Goal: Transaction & Acquisition: Download file/media

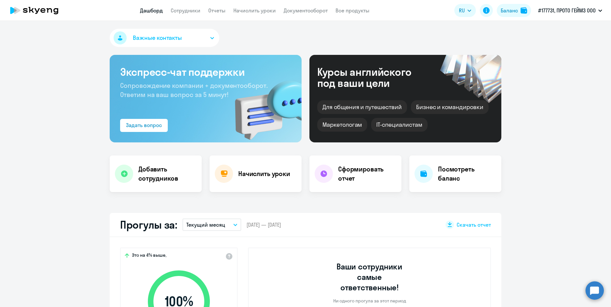
scroll to position [131, 0]
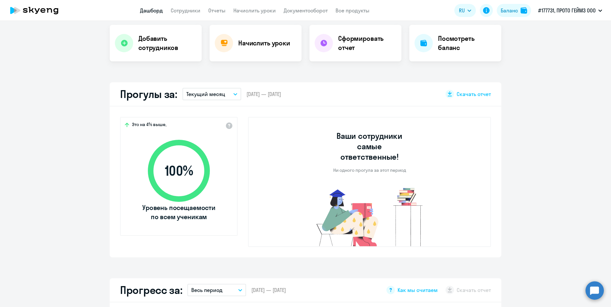
select select "30"
click at [270, 48] on div "Начислить уроки" at bounding box center [256, 43] width 92 height 37
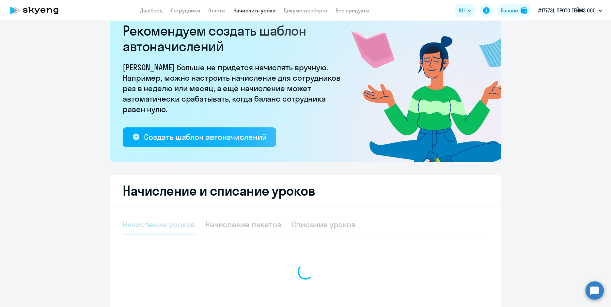
select select "10"
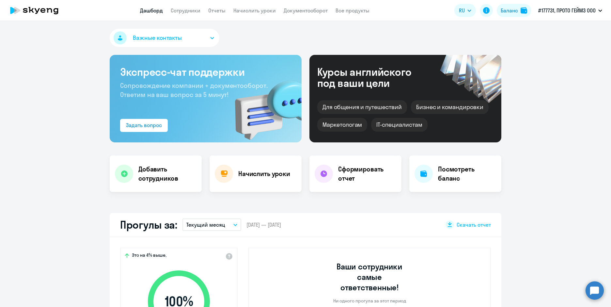
select select "30"
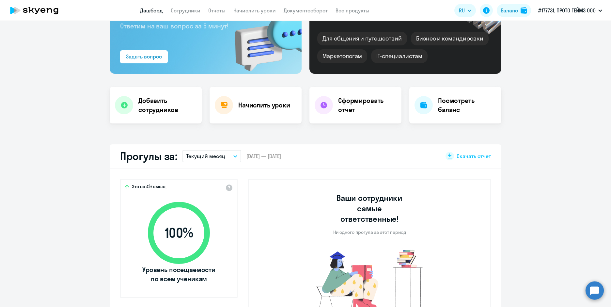
scroll to position [131, 0]
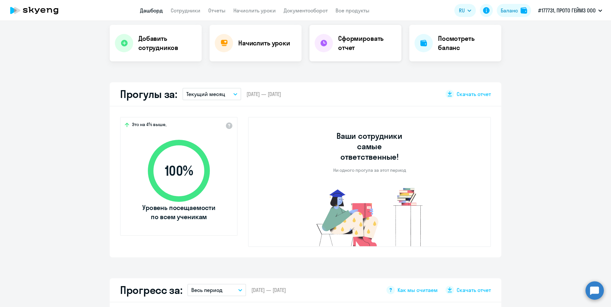
click at [340, 39] on h4 "Сформировать отчет" at bounding box center [367, 43] width 58 height 18
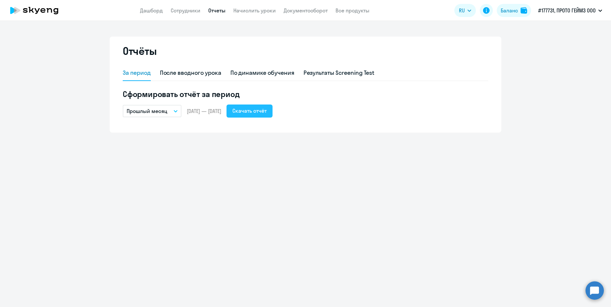
click at [267, 111] on div "Скачать отчёт" at bounding box center [250, 111] width 34 height 8
